Goal: Find specific page/section: Find specific page/section

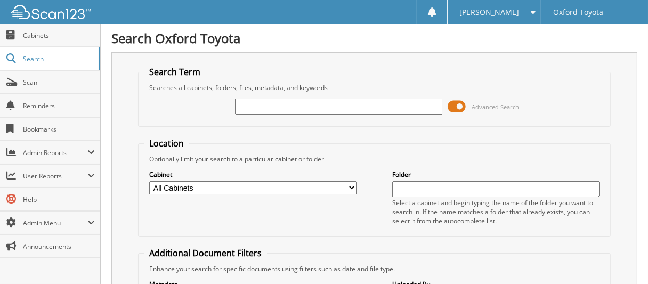
click at [339, 105] on input "text" at bounding box center [338, 107] width 207 height 16
type input "6085814"
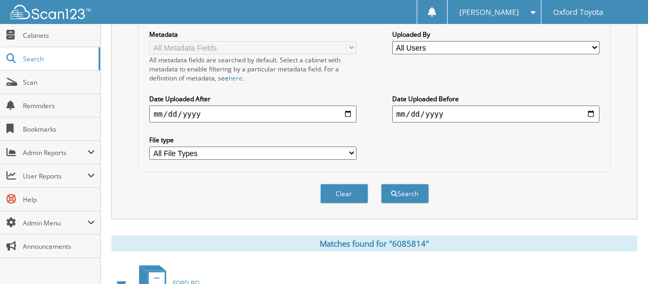
scroll to position [365, 0]
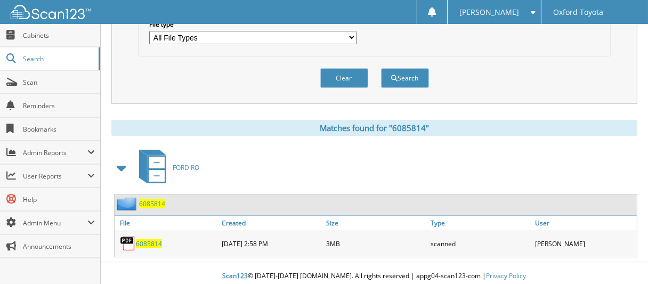
click at [151, 200] on span "6085814" at bounding box center [152, 203] width 26 height 9
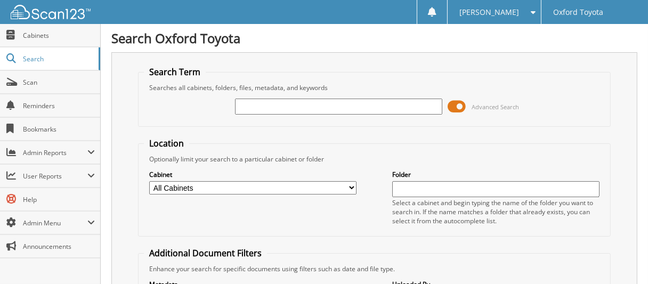
click at [348, 97] on div at bounding box center [338, 106] width 207 height 18
type input "6085924"
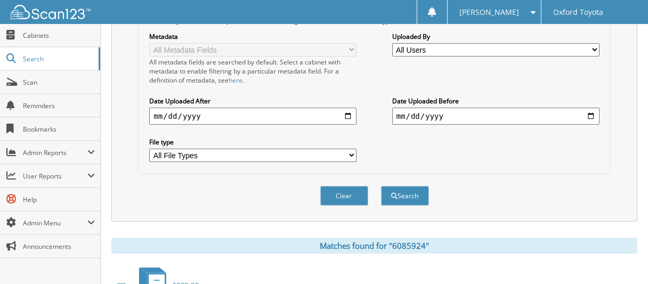
scroll to position [365, 0]
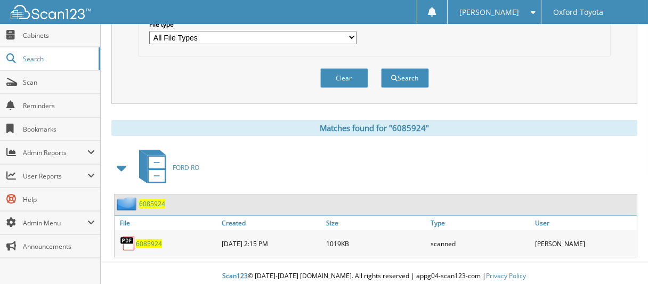
click at [154, 199] on span "6085924" at bounding box center [152, 203] width 26 height 9
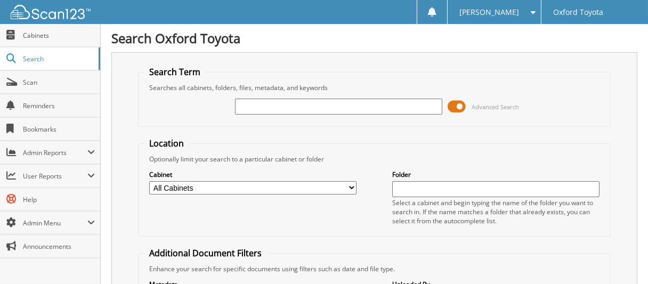
click at [279, 102] on input "text" at bounding box center [338, 107] width 207 height 16
type input "6086190"
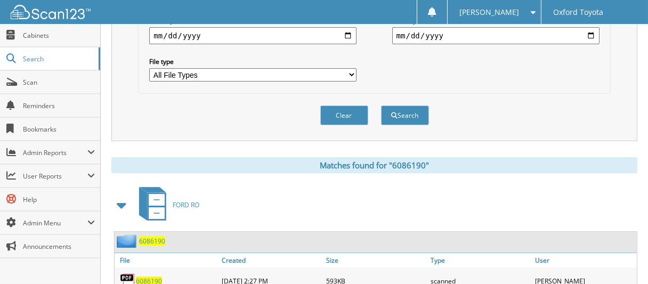
scroll to position [365, 0]
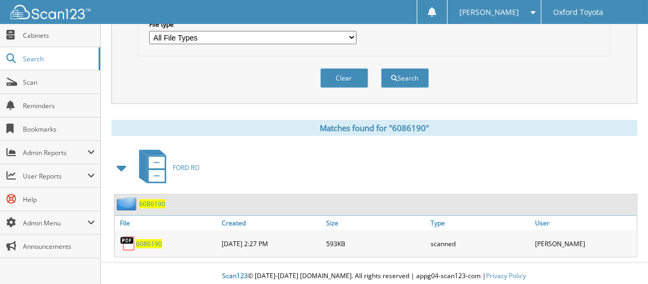
click at [153, 199] on span "6086190" at bounding box center [152, 203] width 26 height 9
